Goal: Information Seeking & Learning: Learn about a topic

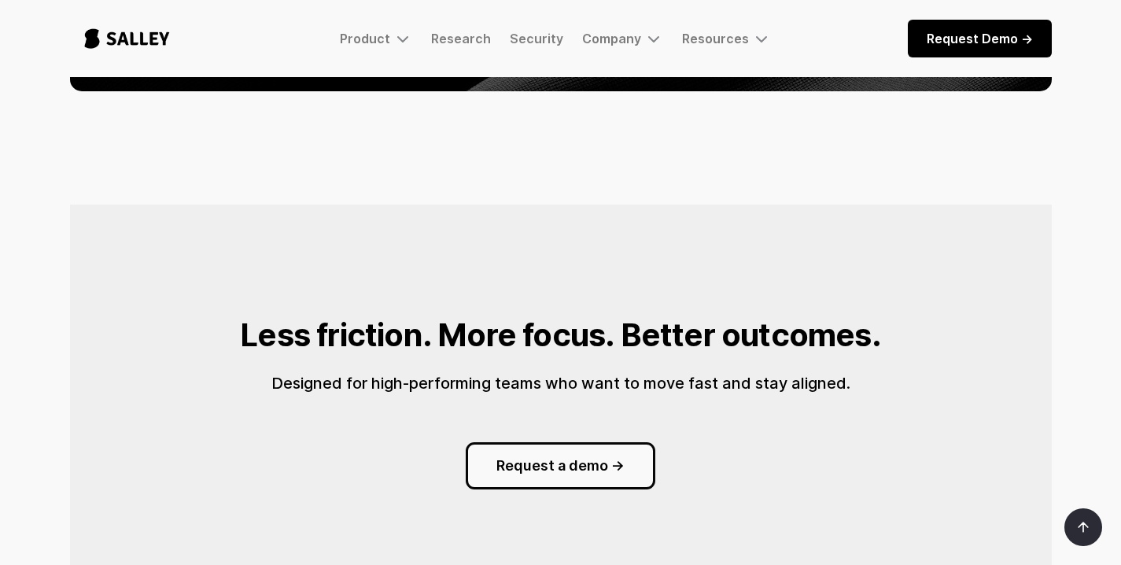
scroll to position [1510, 0]
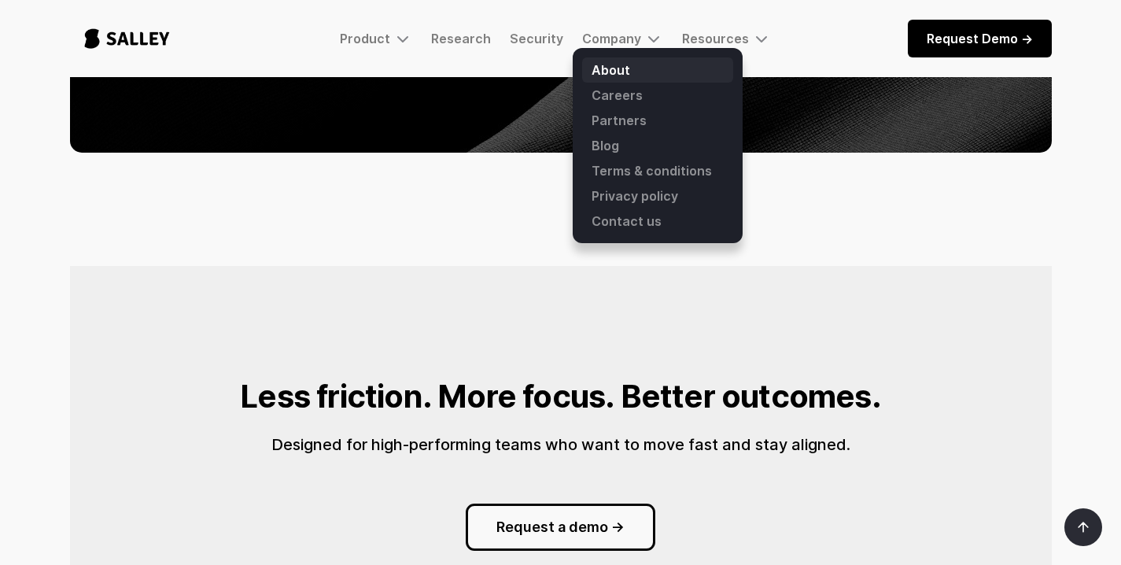
click at [600, 65] on link "About" at bounding box center [657, 69] width 151 height 25
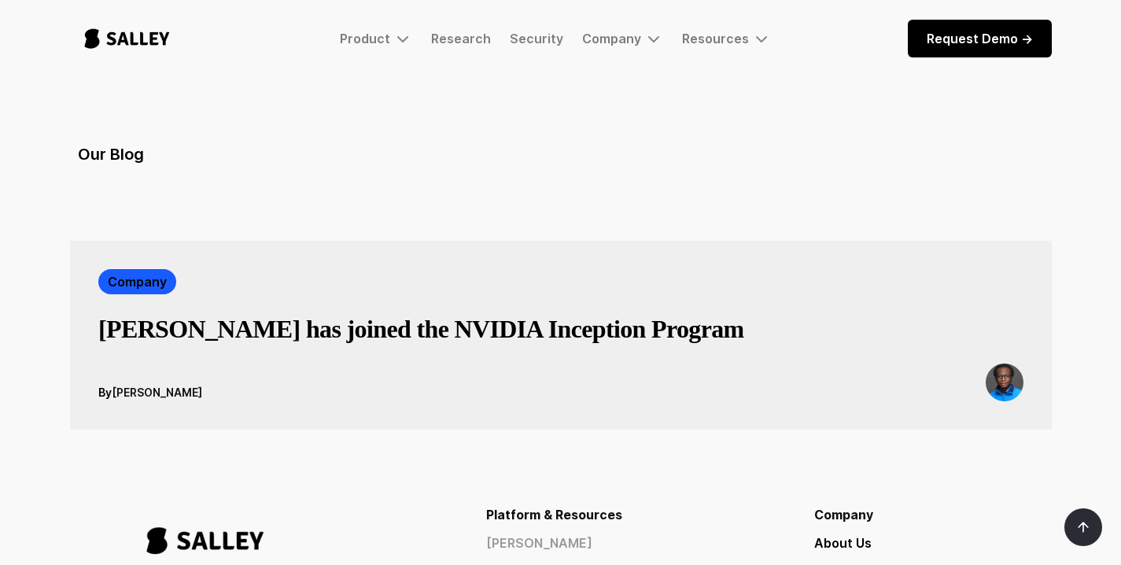
scroll to position [2684, 0]
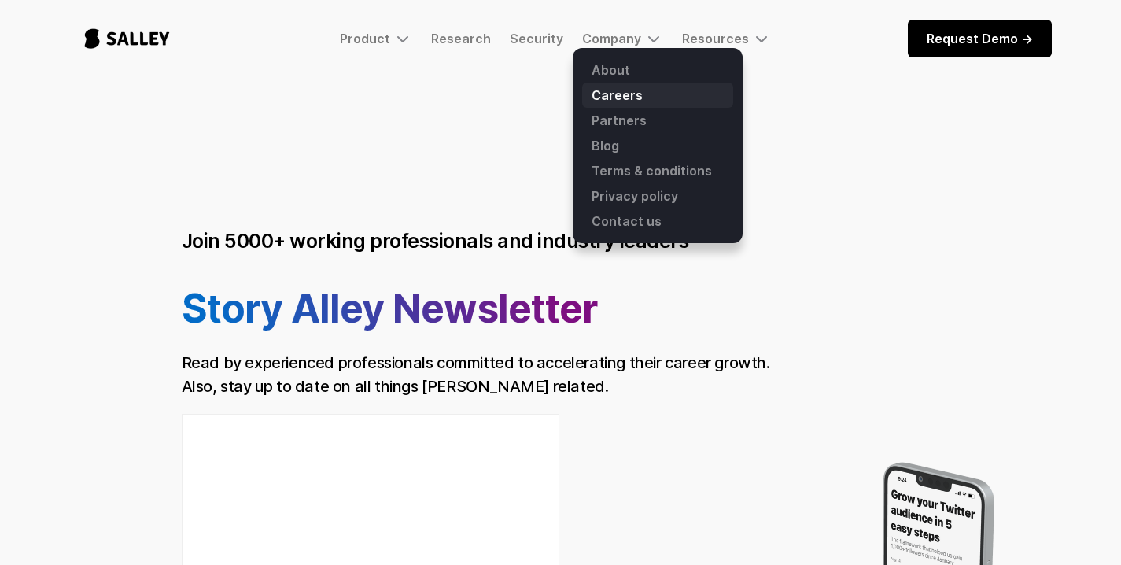
click at [617, 94] on link "Careers" at bounding box center [657, 95] width 151 height 25
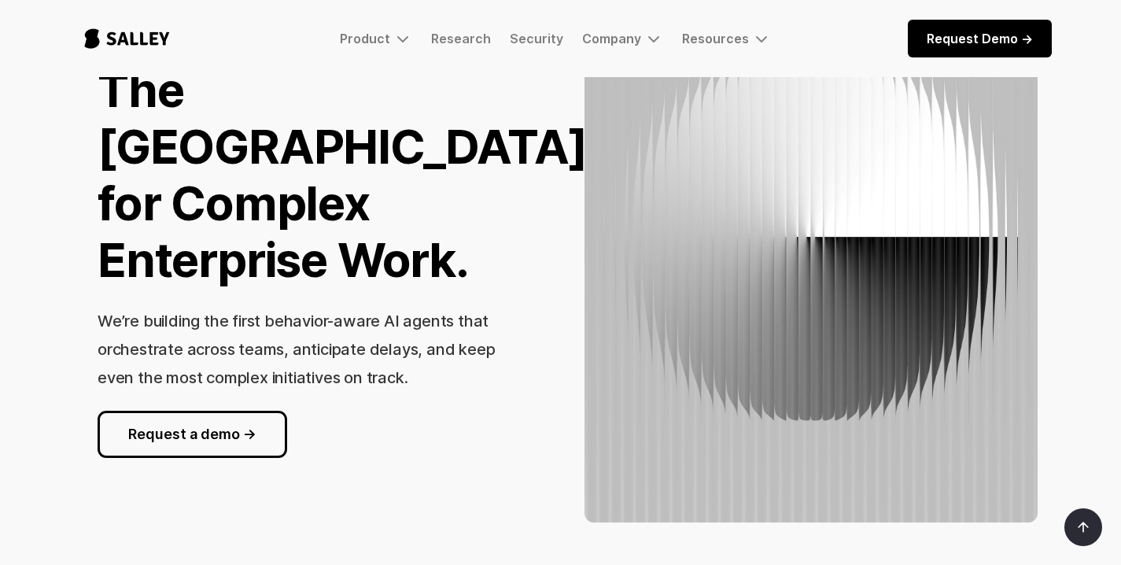
scroll to position [184, 0]
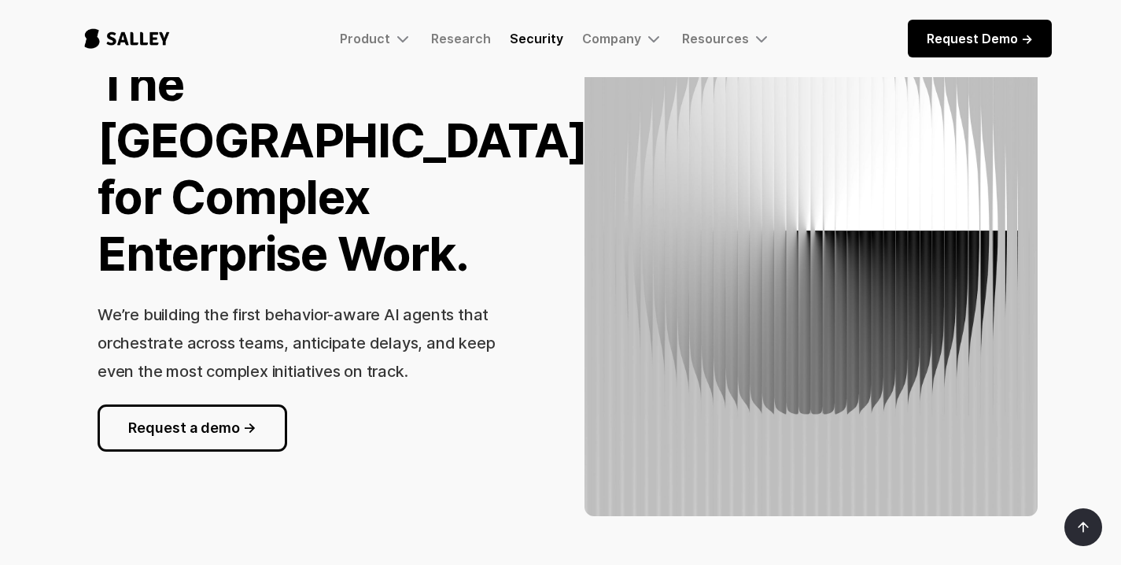
click at [536, 38] on link "Security" at bounding box center [536, 39] width 53 height 16
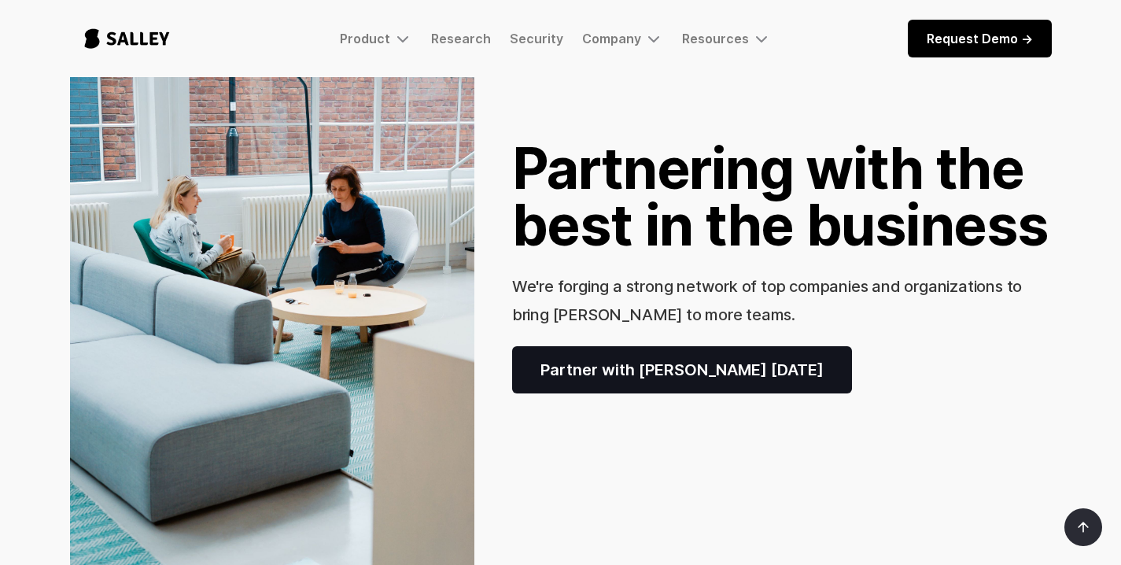
scroll to position [232, 0]
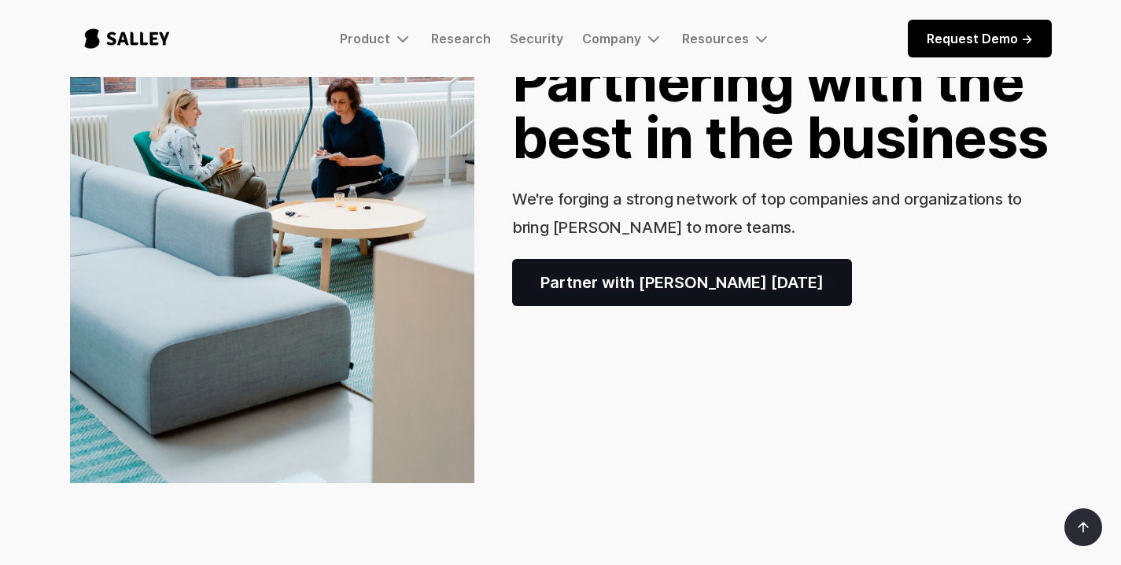
click at [595, 284] on link "Partner with [PERSON_NAME] [DATE]" at bounding box center [682, 282] width 340 height 47
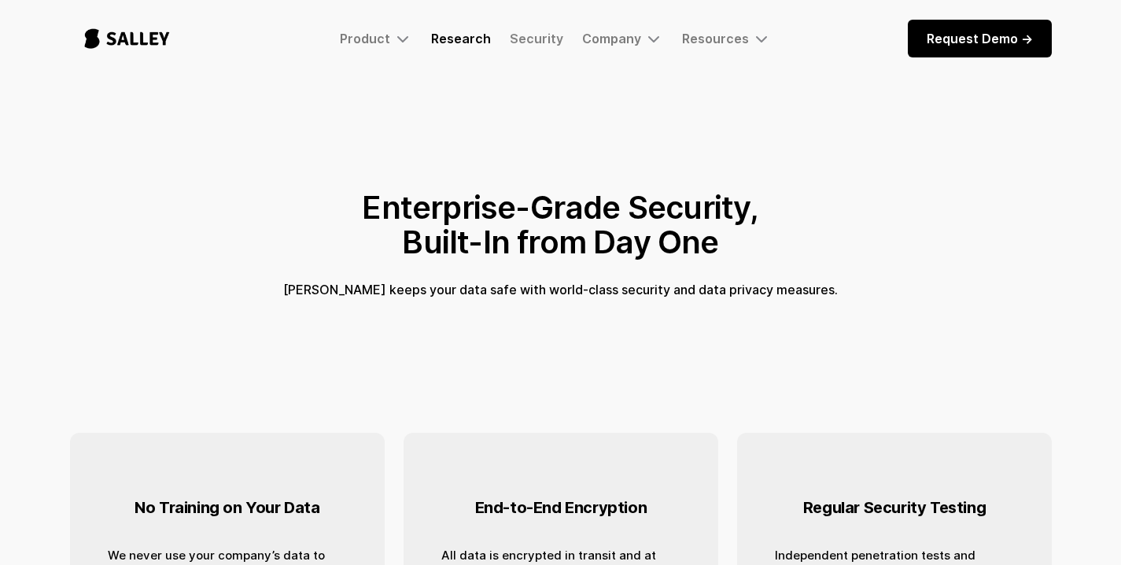
click at [463, 39] on link "Research" at bounding box center [461, 39] width 60 height 16
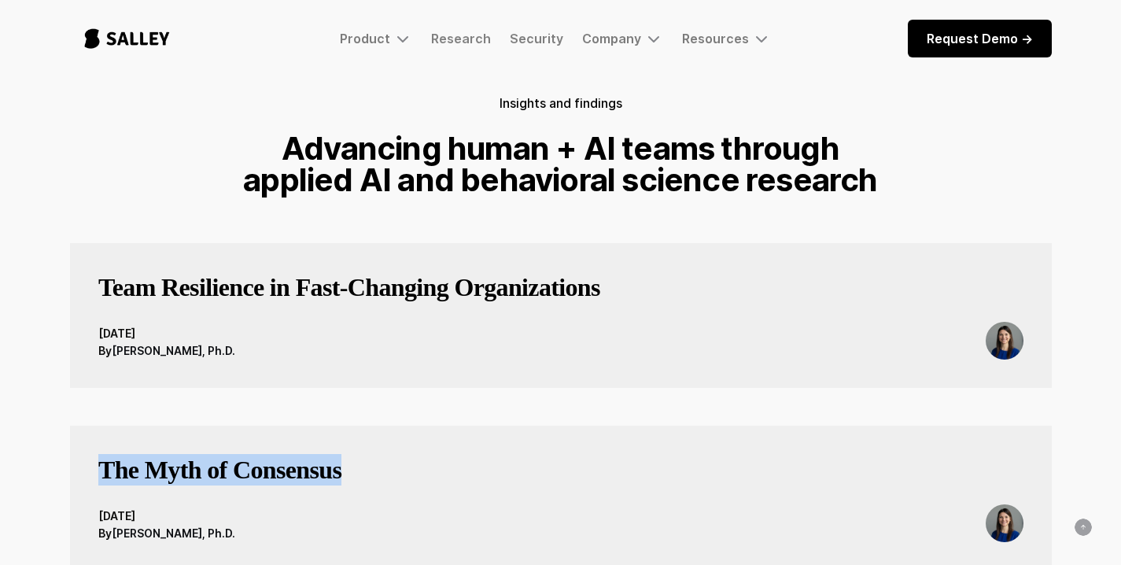
scroll to position [109, 0]
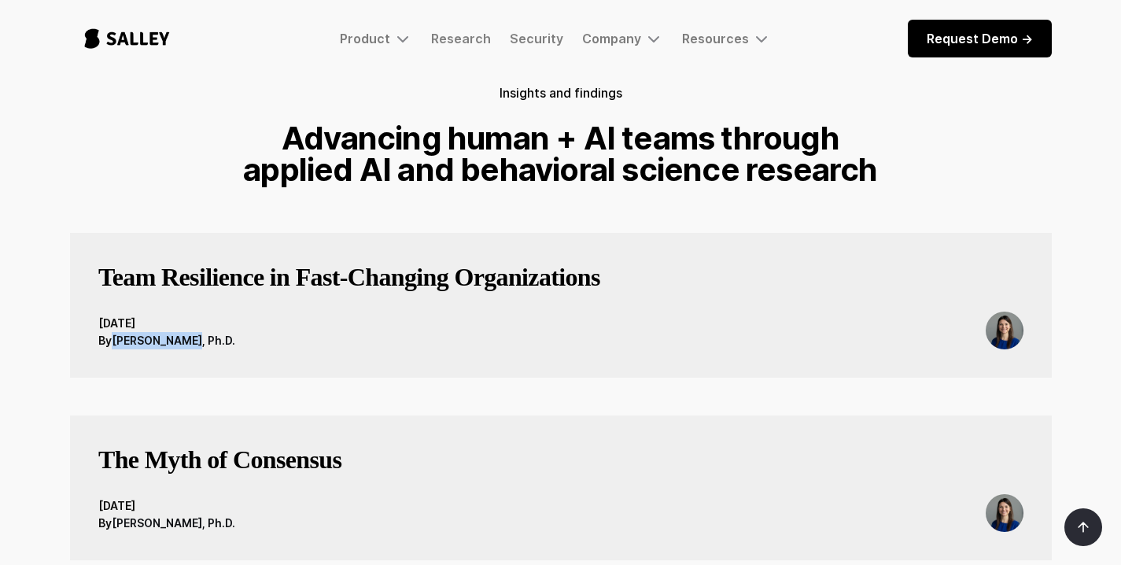
drag, startPoint x: 115, startPoint y: 341, endPoint x: 196, endPoint y: 338, distance: 81.1
click at [196, 338] on div "Anna McCalpin, Ph.D." at bounding box center [173, 340] width 123 height 17
copy div "Anna McCalpin"
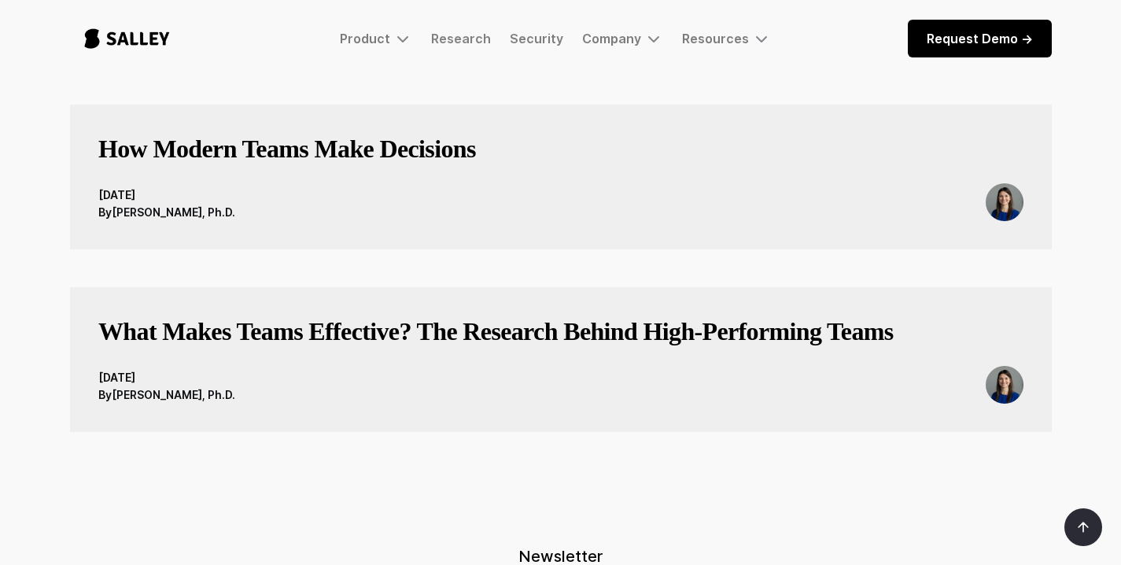
scroll to position [1661, 0]
